Goal: Information Seeking & Learning: Learn about a topic

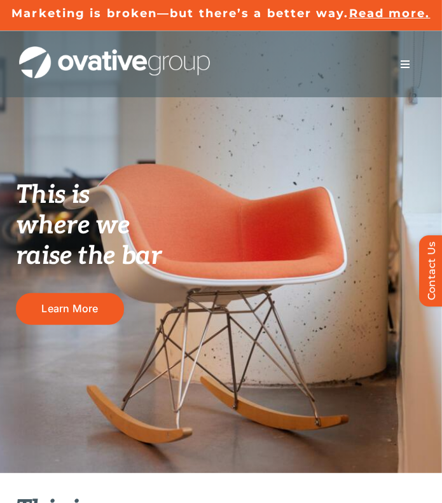
click at [412, 61] on button "Toggle Navigation" at bounding box center [405, 64] width 36 height 25
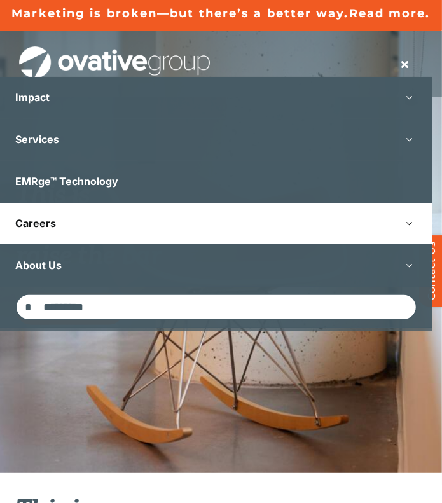
click at [354, 223] on link "Careers" at bounding box center [216, 223] width 433 height 41
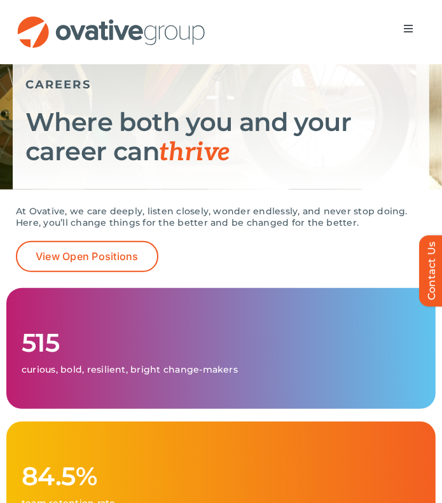
scroll to position [127, 0]
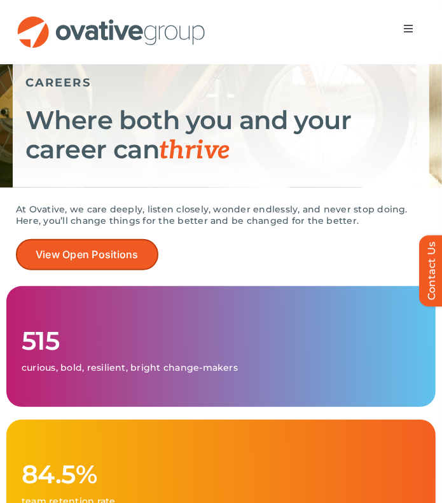
click at [91, 249] on span "View Open Positions" at bounding box center [87, 255] width 103 height 12
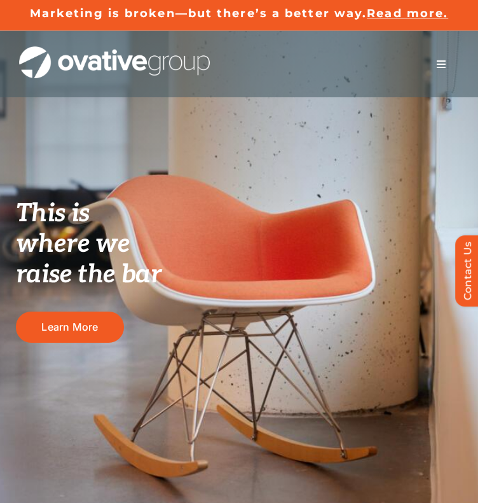
click at [431, 55] on button "Toggle Navigation" at bounding box center [442, 64] width 36 height 25
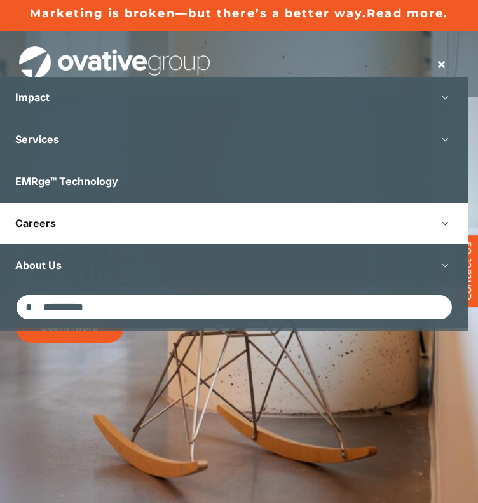
click at [397, 208] on link "Careers" at bounding box center [234, 223] width 469 height 41
